Goal: Information Seeking & Learning: Find specific page/section

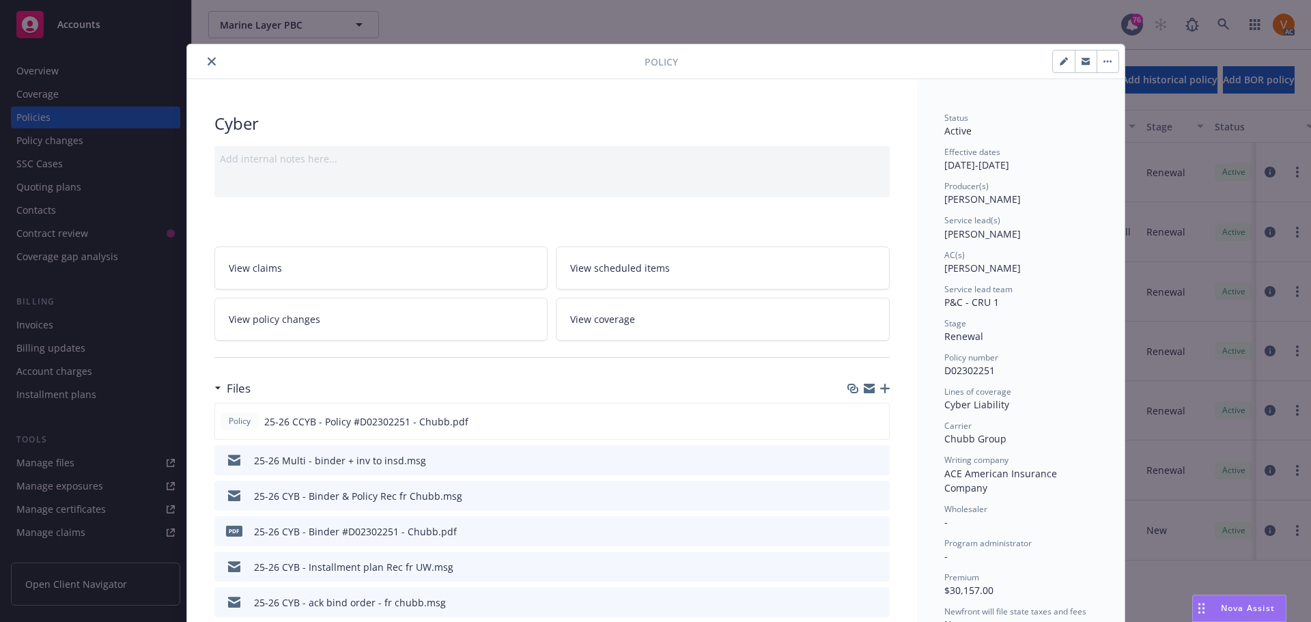
click at [123, 149] on div "Policy Cyber Add internal notes here... View claims View scheduled items View p…" at bounding box center [655, 311] width 1311 height 622
click at [203, 60] on button "close" at bounding box center [211, 61] width 16 height 16
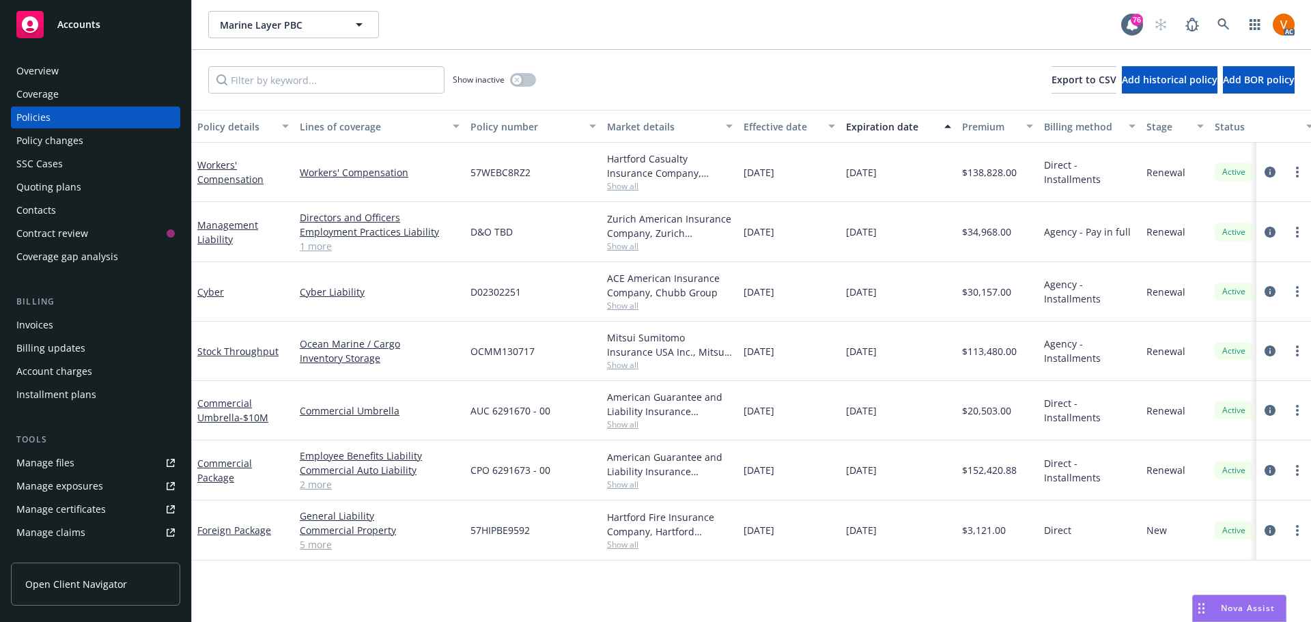
click at [48, 60] on div "Overview" at bounding box center [37, 71] width 42 height 22
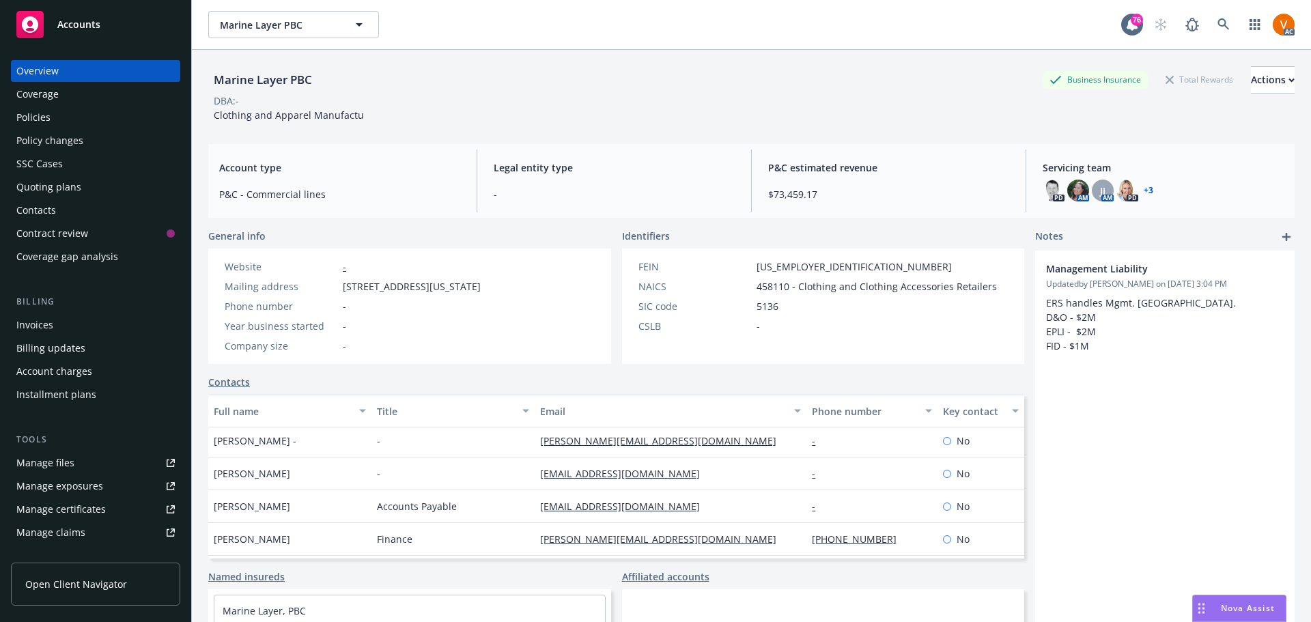
scroll to position [127, 0]
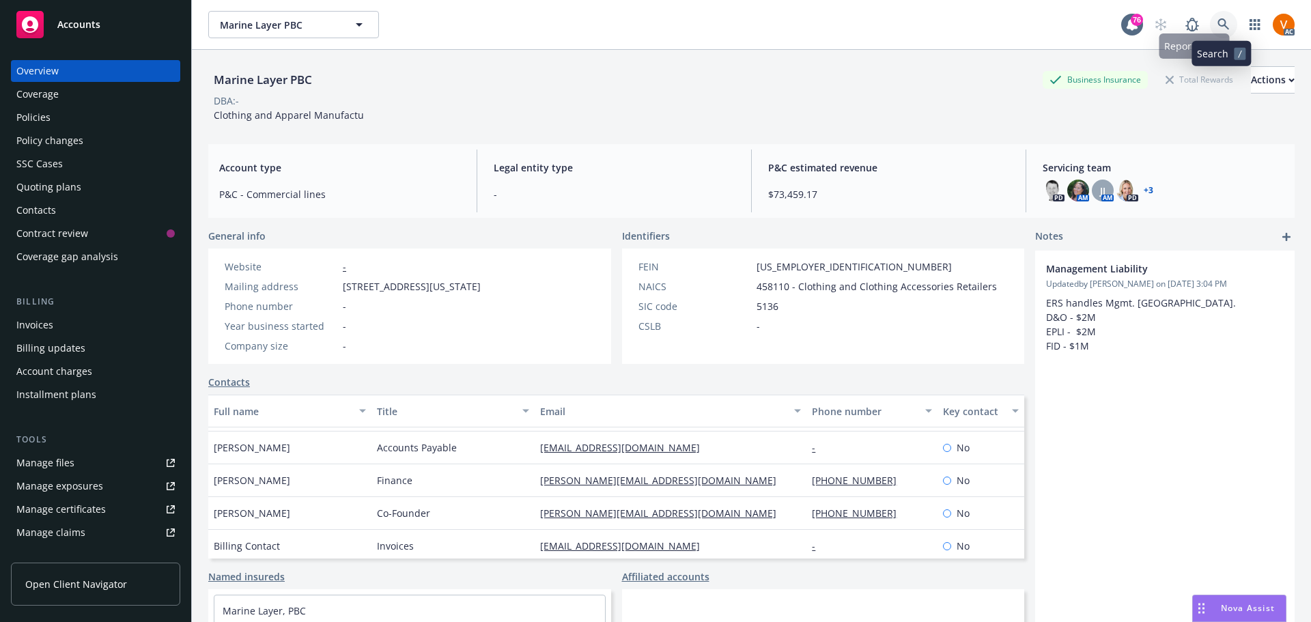
click at [1216, 13] on link at bounding box center [1223, 24] width 27 height 27
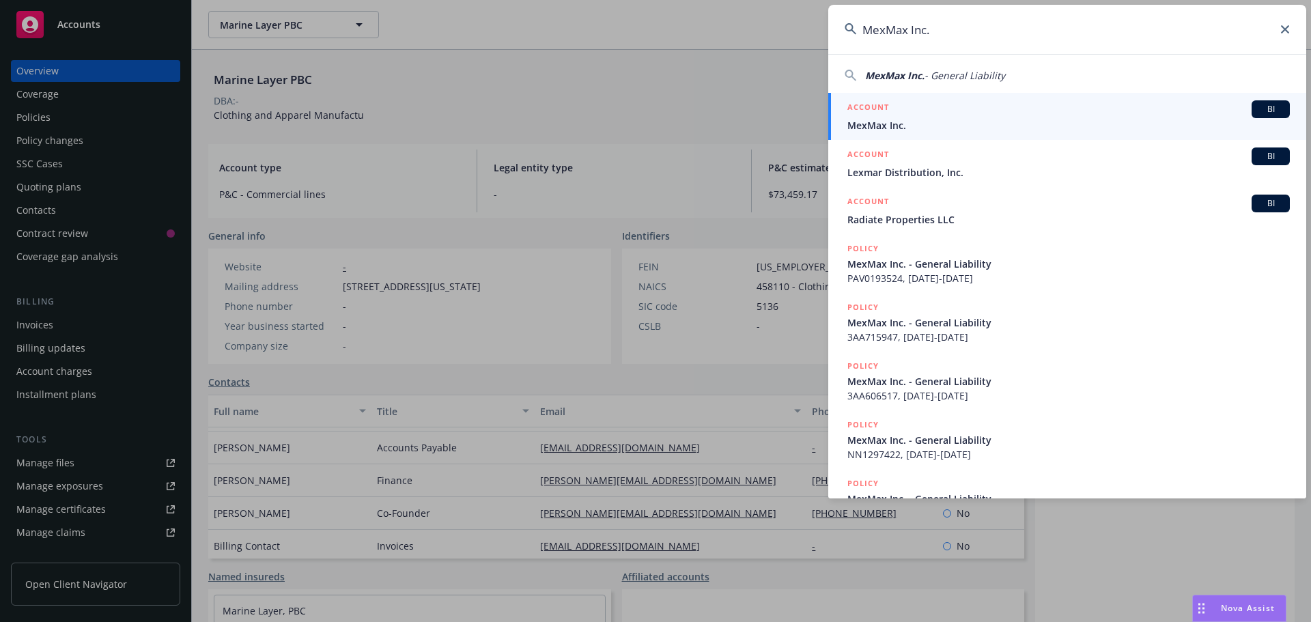
type input "MexMax Inc."
click at [862, 122] on span "MexMax Inc." at bounding box center [1068, 125] width 442 height 14
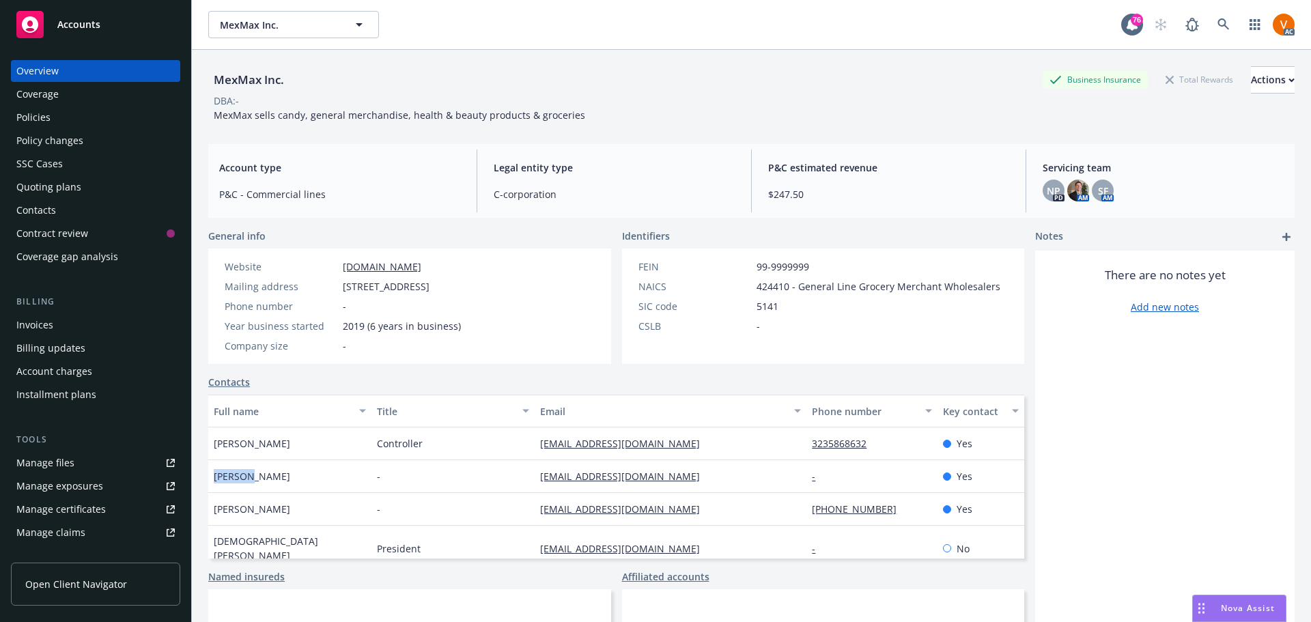
drag, startPoint x: 251, startPoint y: 463, endPoint x: 192, endPoint y: 466, distance: 58.8
click at [193, 466] on div "MexMax Inc. Business Insurance Total Rewards Actions DBA: - MexMax sells candy,…" at bounding box center [751, 361] width 1119 height 622
copy span "[PERSON_NAME]"
click at [1223, 12] on link at bounding box center [1223, 24] width 27 height 27
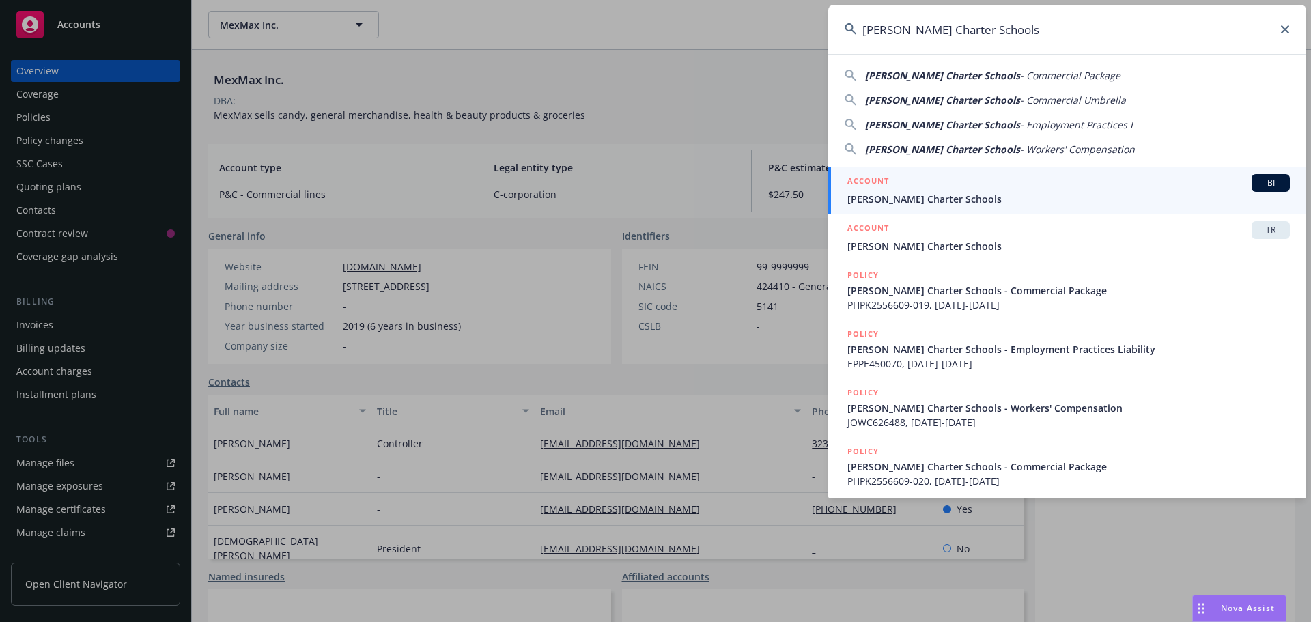
type input "[PERSON_NAME] Charter Schools"
click at [894, 196] on span "[PERSON_NAME] Charter Schools" at bounding box center [1068, 199] width 442 height 14
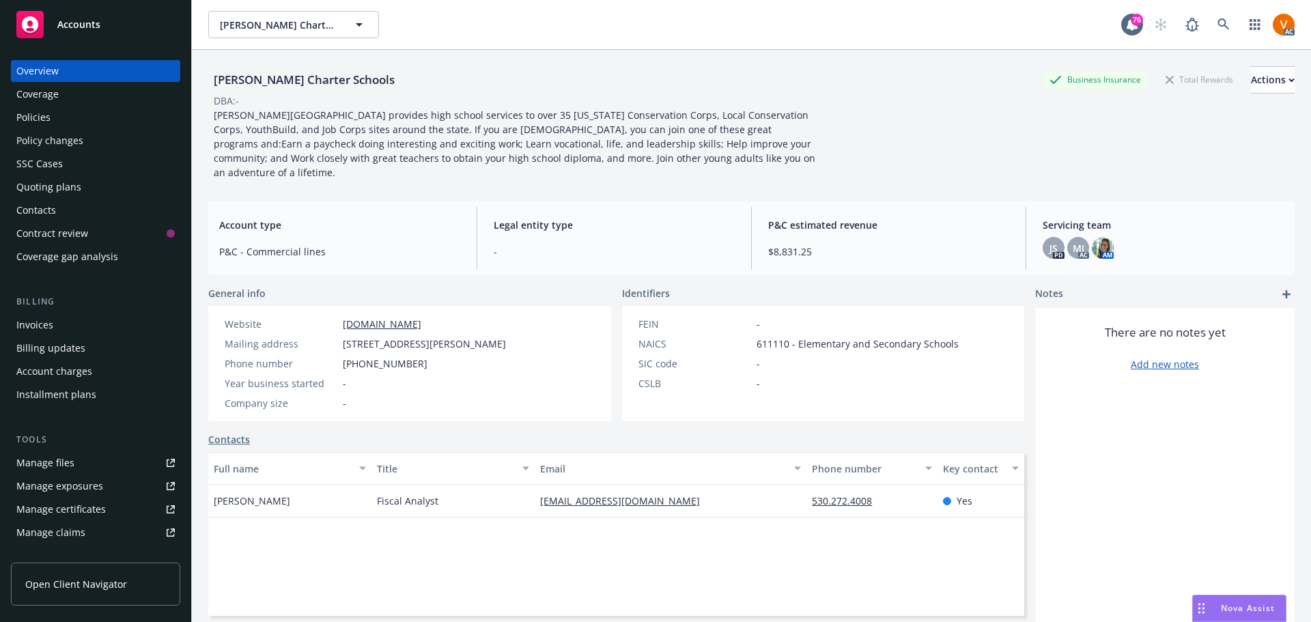
click at [99, 108] on div "Policies" at bounding box center [95, 117] width 158 height 22
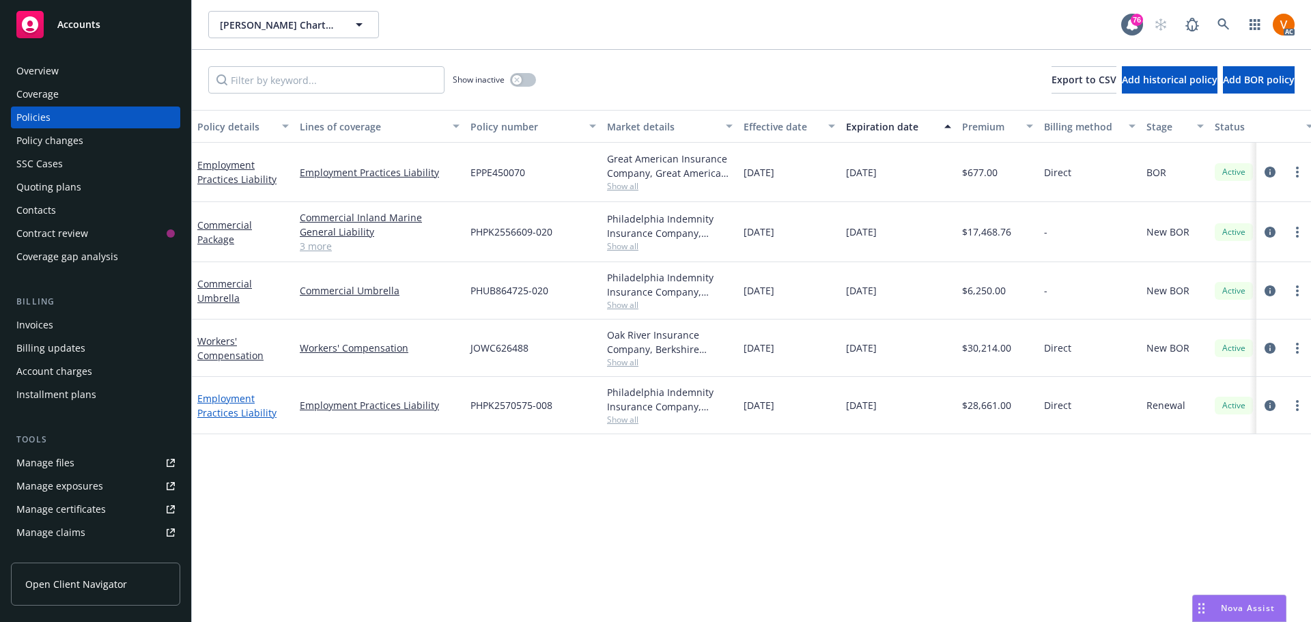
click at [242, 392] on link "Employment Practices Liability" at bounding box center [236, 405] width 79 height 27
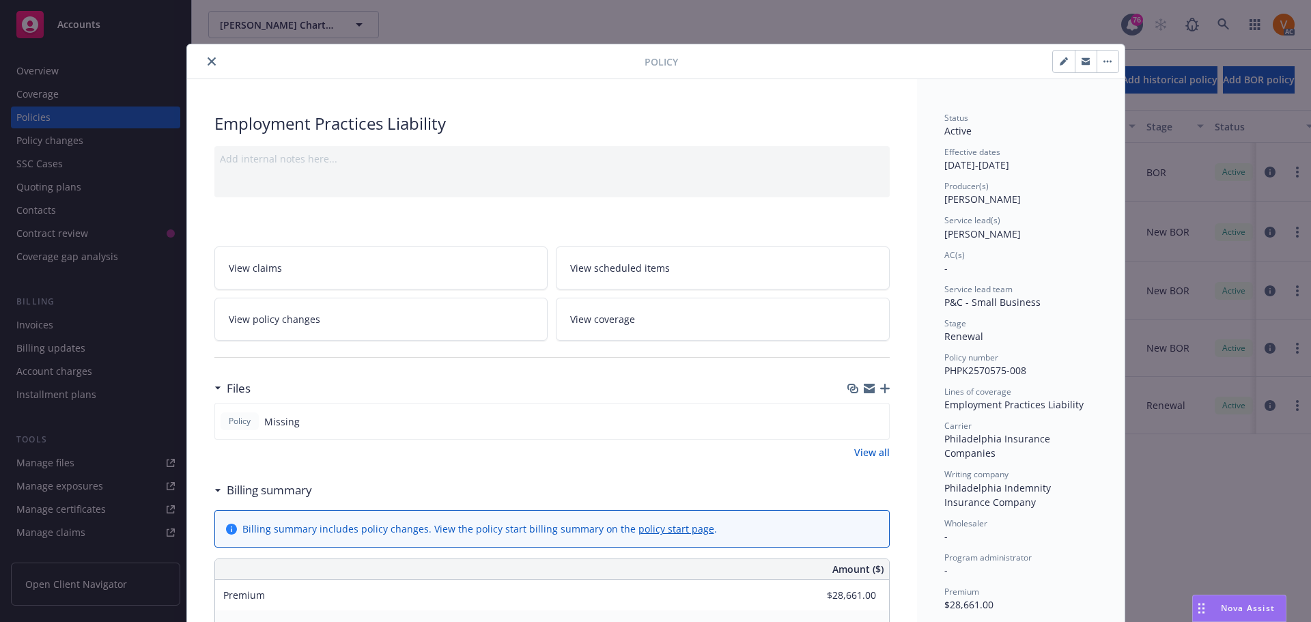
click at [682, 403] on div "Policy Missing" at bounding box center [551, 421] width 675 height 37
click at [208, 57] on icon "close" at bounding box center [212, 61] width 8 height 8
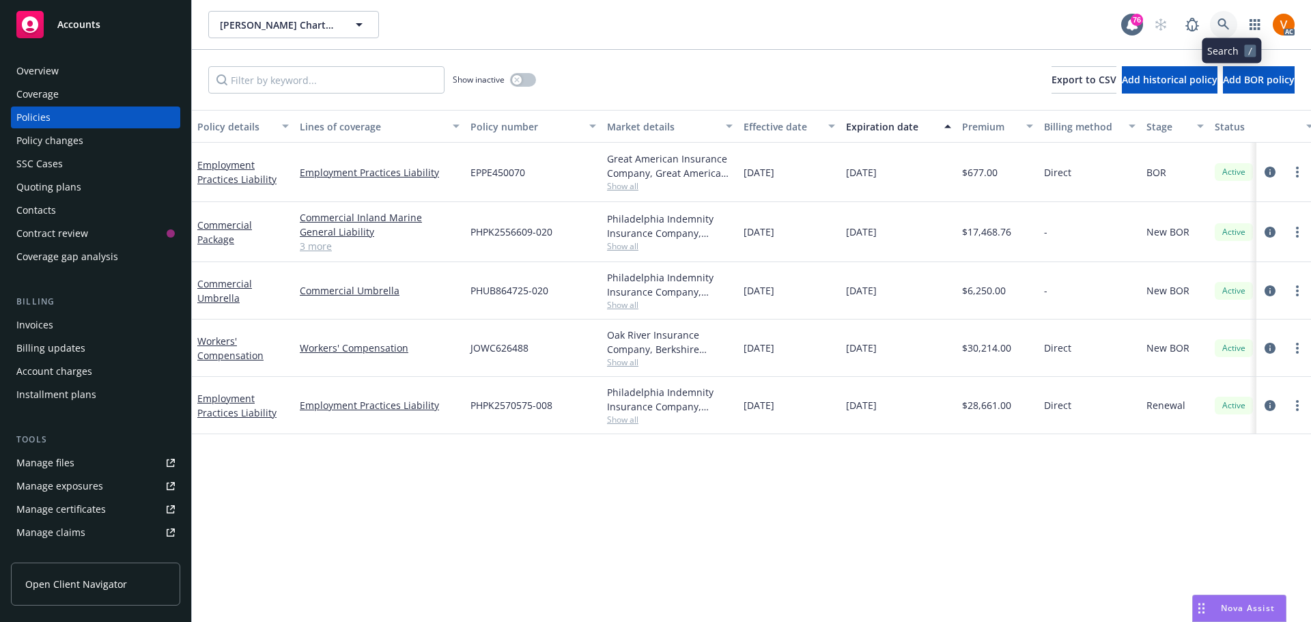
click at [1229, 24] on icon at bounding box center [1223, 24] width 12 height 12
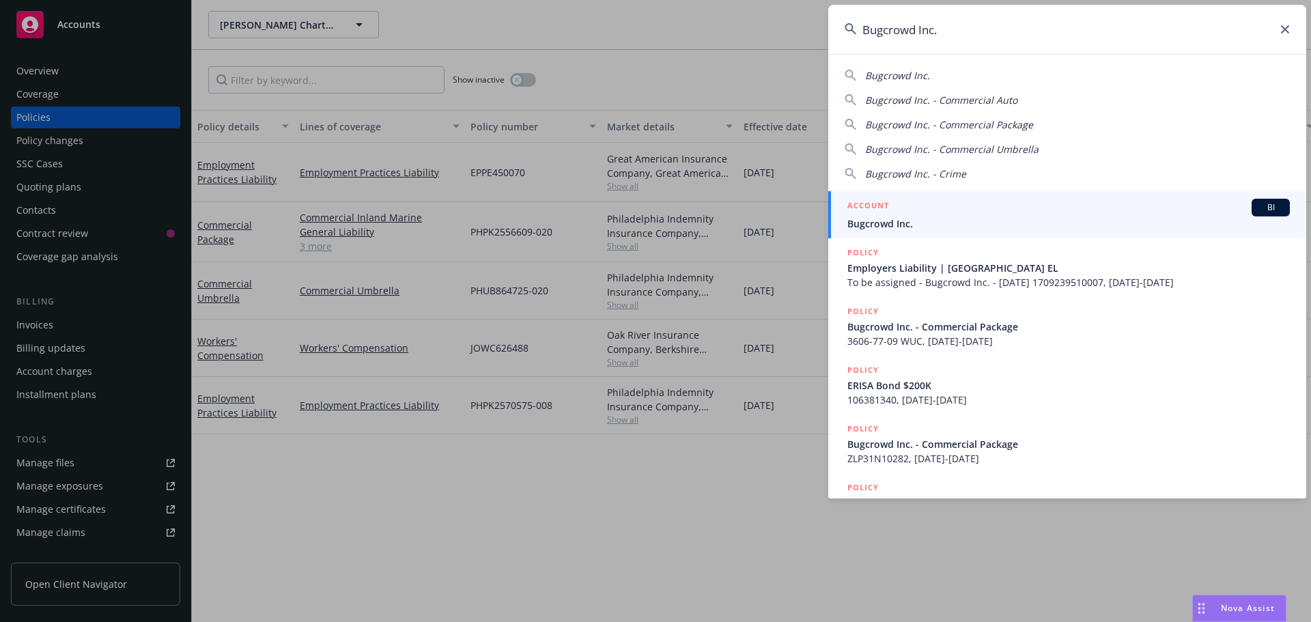
type input "Bugcrowd Inc."
click at [887, 227] on span "Bugcrowd Inc." at bounding box center [1068, 223] width 442 height 14
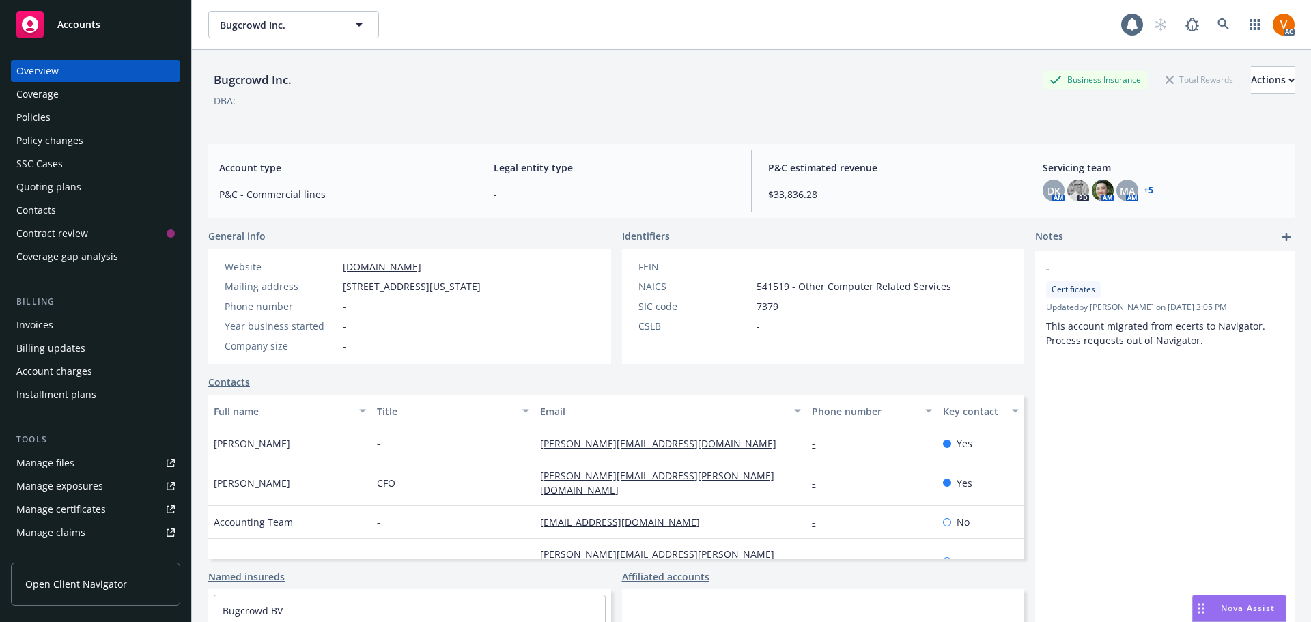
click at [103, 108] on div "Policies" at bounding box center [95, 117] width 158 height 22
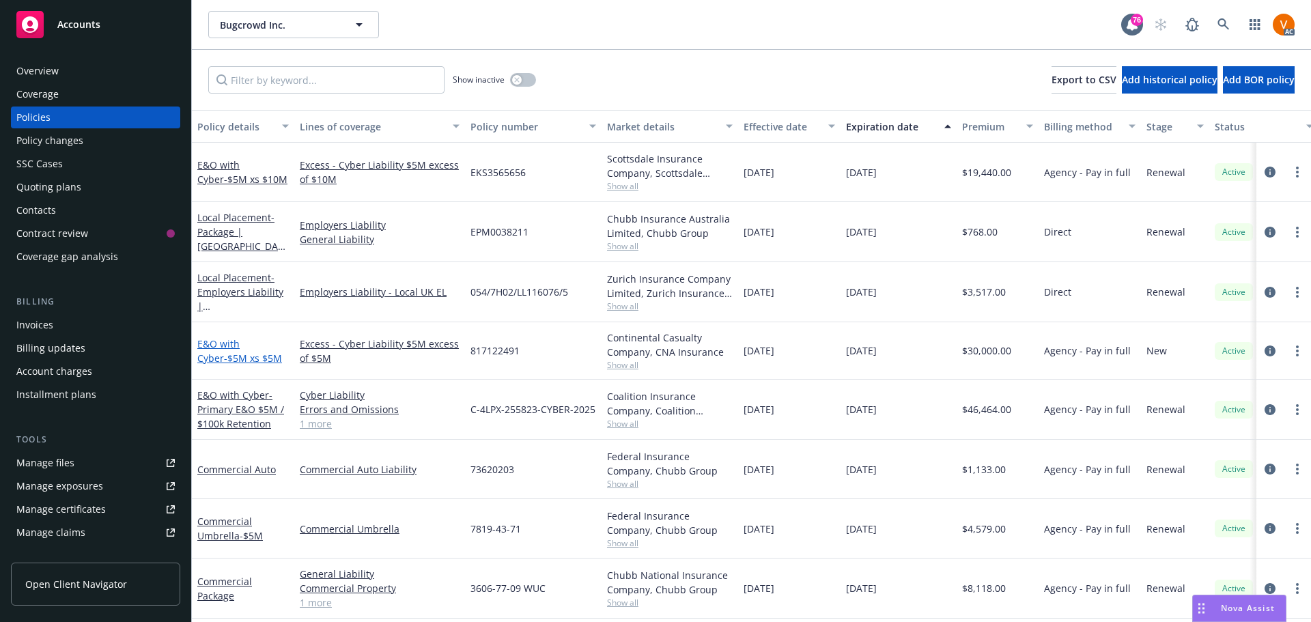
click at [242, 337] on link "E&O with Cyber - $5M xs $5M" at bounding box center [239, 350] width 85 height 27
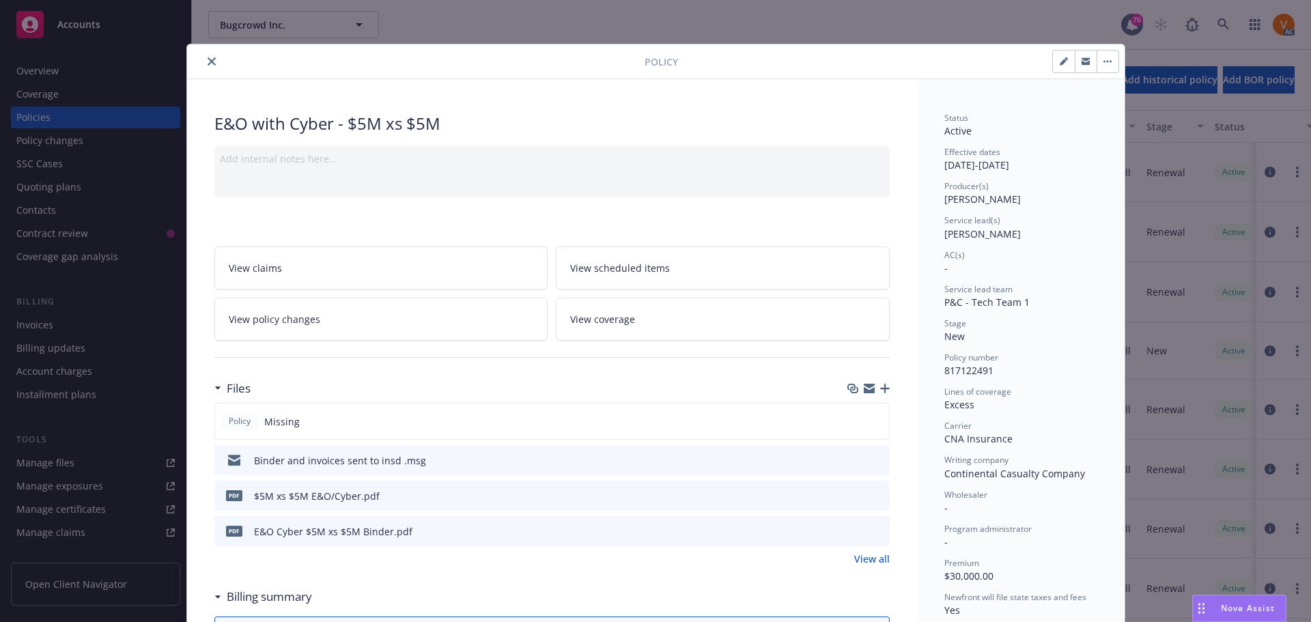
click at [203, 60] on button "close" at bounding box center [211, 61] width 16 height 16
